Goal: Check status: Check status

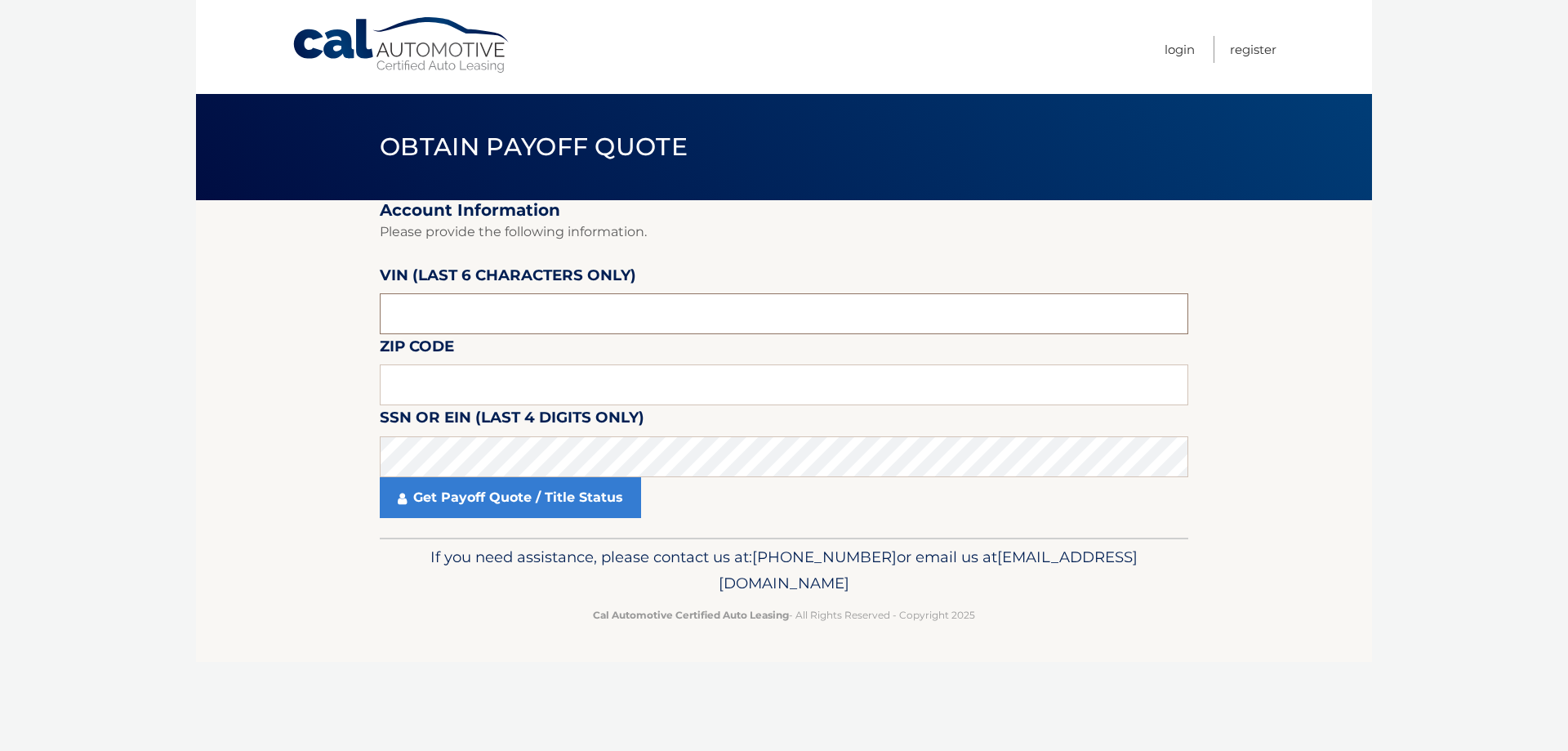
click at [498, 319] on input "text" at bounding box center [783, 313] width 808 height 40
type input "707997"
click at [485, 386] on input "text" at bounding box center [783, 384] width 808 height 40
type input "10457"
click at [499, 486] on link "Get Payoff Quote / Title Status" at bounding box center [510, 496] width 262 height 40
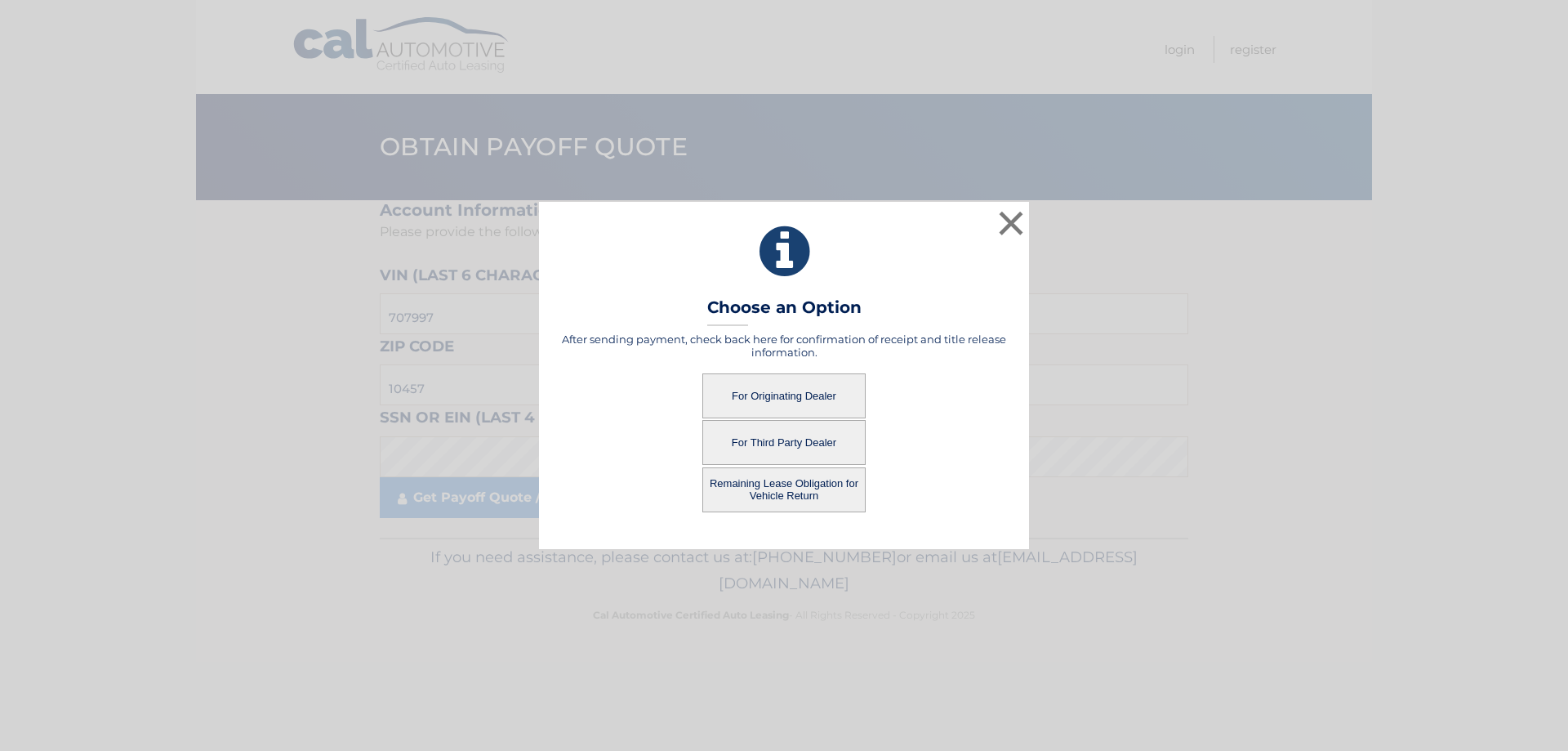
click at [786, 395] on button "For Originating Dealer" at bounding box center [784, 396] width 164 height 45
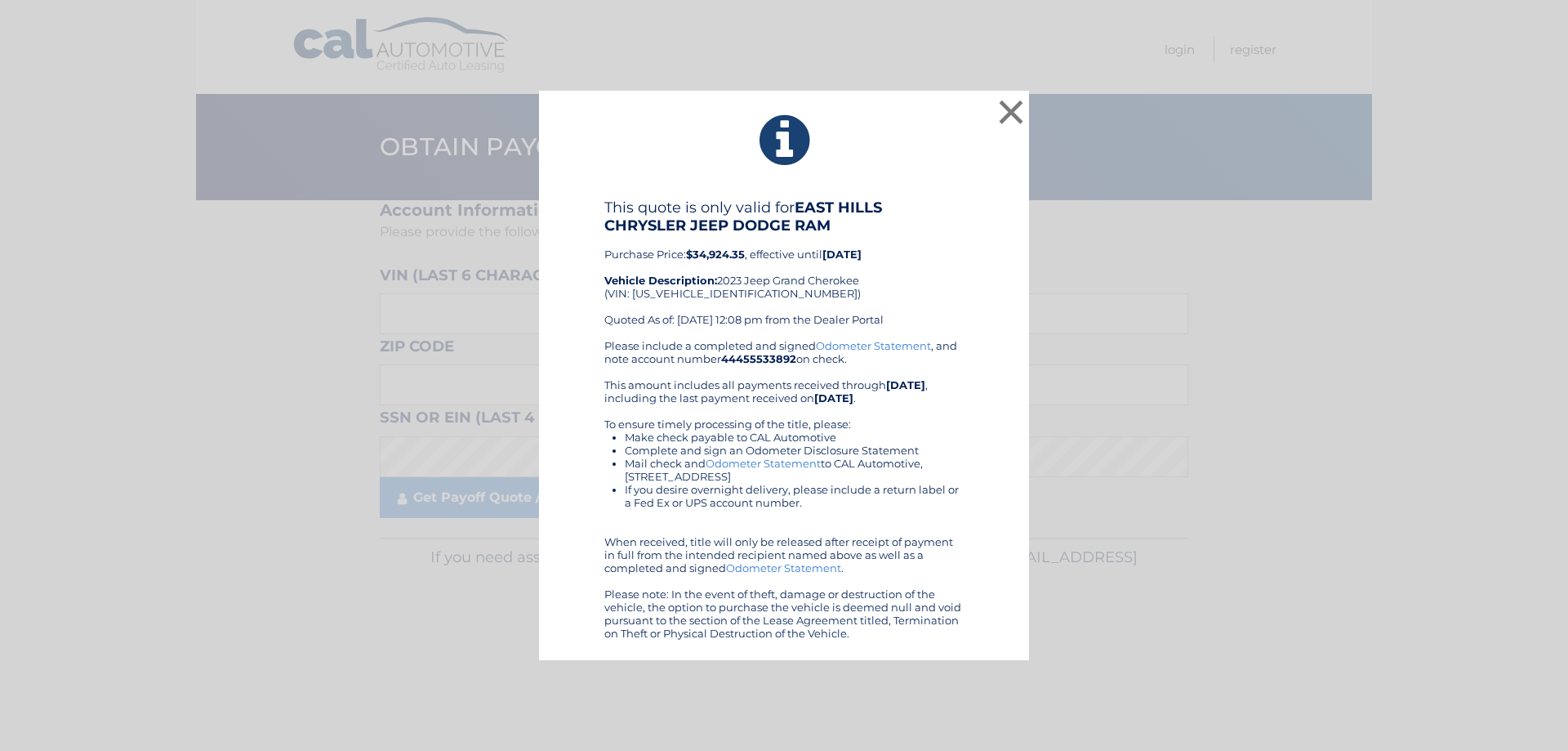
click at [722, 255] on b "$34,924.35" at bounding box center [715, 254] width 58 height 13
copy b "34,924.35"
